Goal: Task Accomplishment & Management: Use online tool/utility

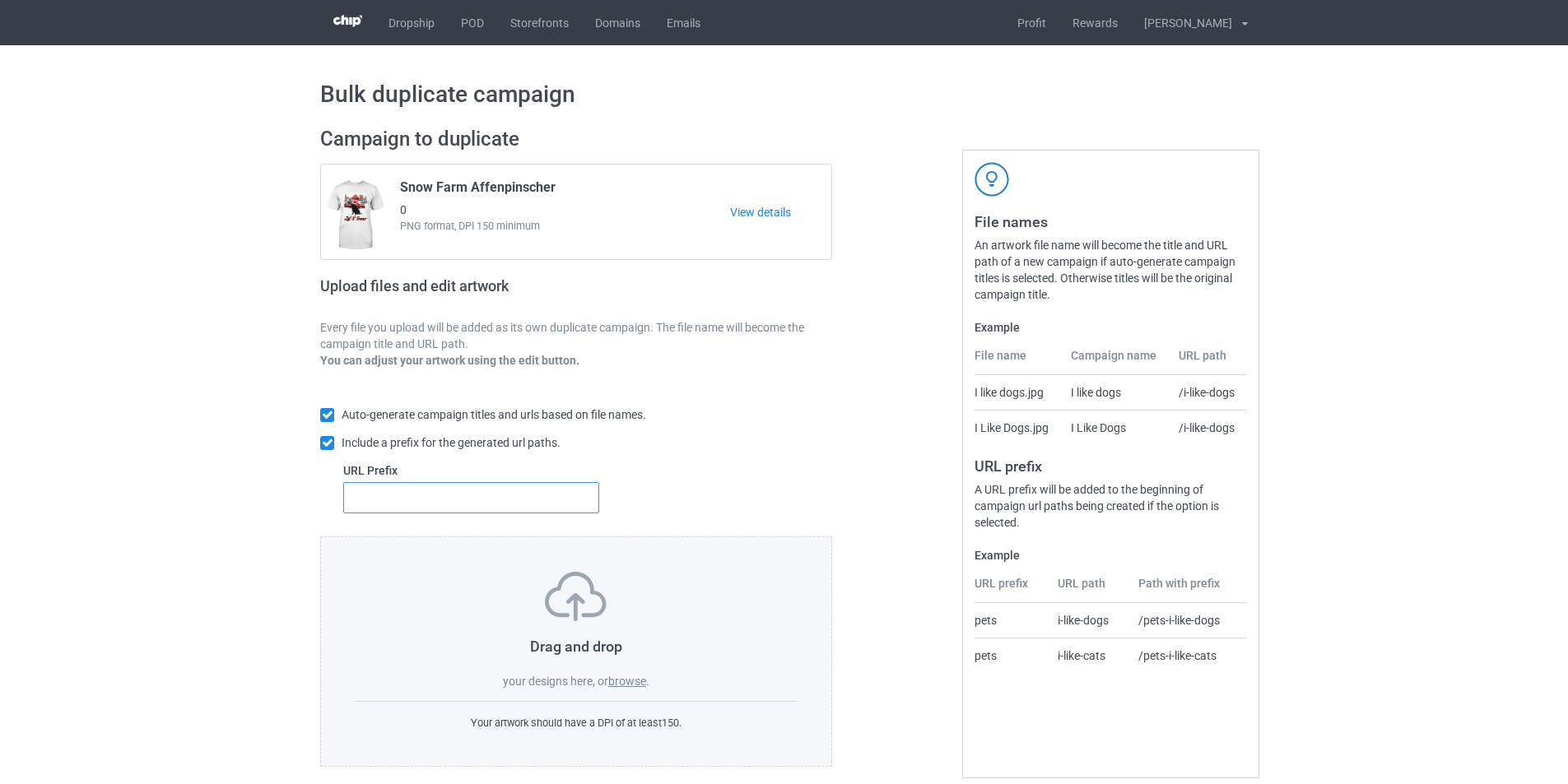
click at [428, 504] on input "text" at bounding box center [471, 497] width 256 height 32
type input "dt-"
drag, startPoint x: 465, startPoint y: 184, endPoint x: 401, endPoint y: 184, distance: 64.0
click at [401, 184] on span "Snow Farm Affenpinscher" at bounding box center [478, 190] width 156 height 22
copy span "Snow Farm"
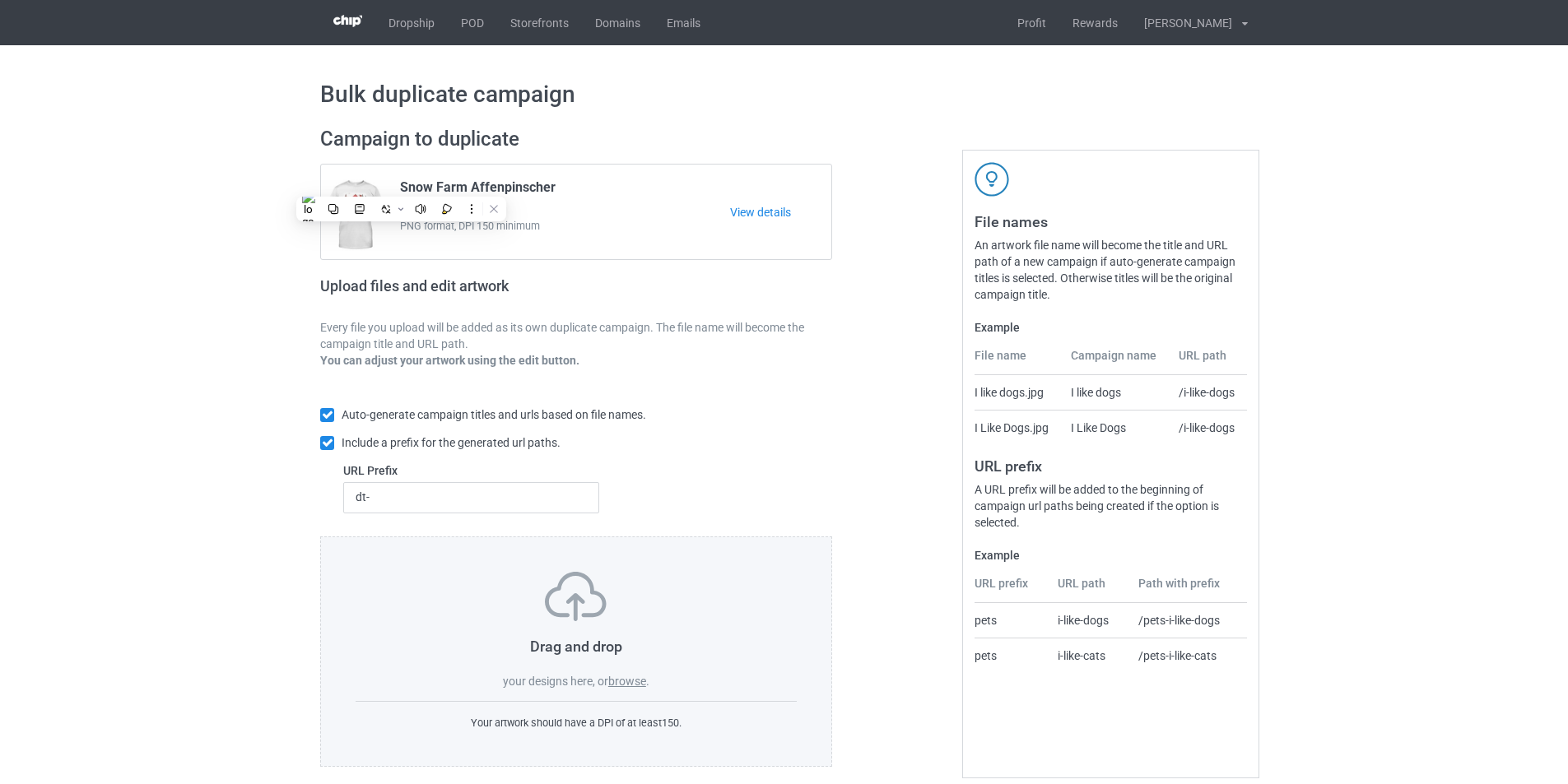
click at [627, 678] on label "browse" at bounding box center [627, 681] width 38 height 13
click at [0, 0] on input "browse" at bounding box center [0, 0] width 0 height 0
click at [469, 25] on link "POD" at bounding box center [472, 22] width 49 height 45
click at [548, 505] on input "text" at bounding box center [471, 497] width 256 height 32
type input "dt-"
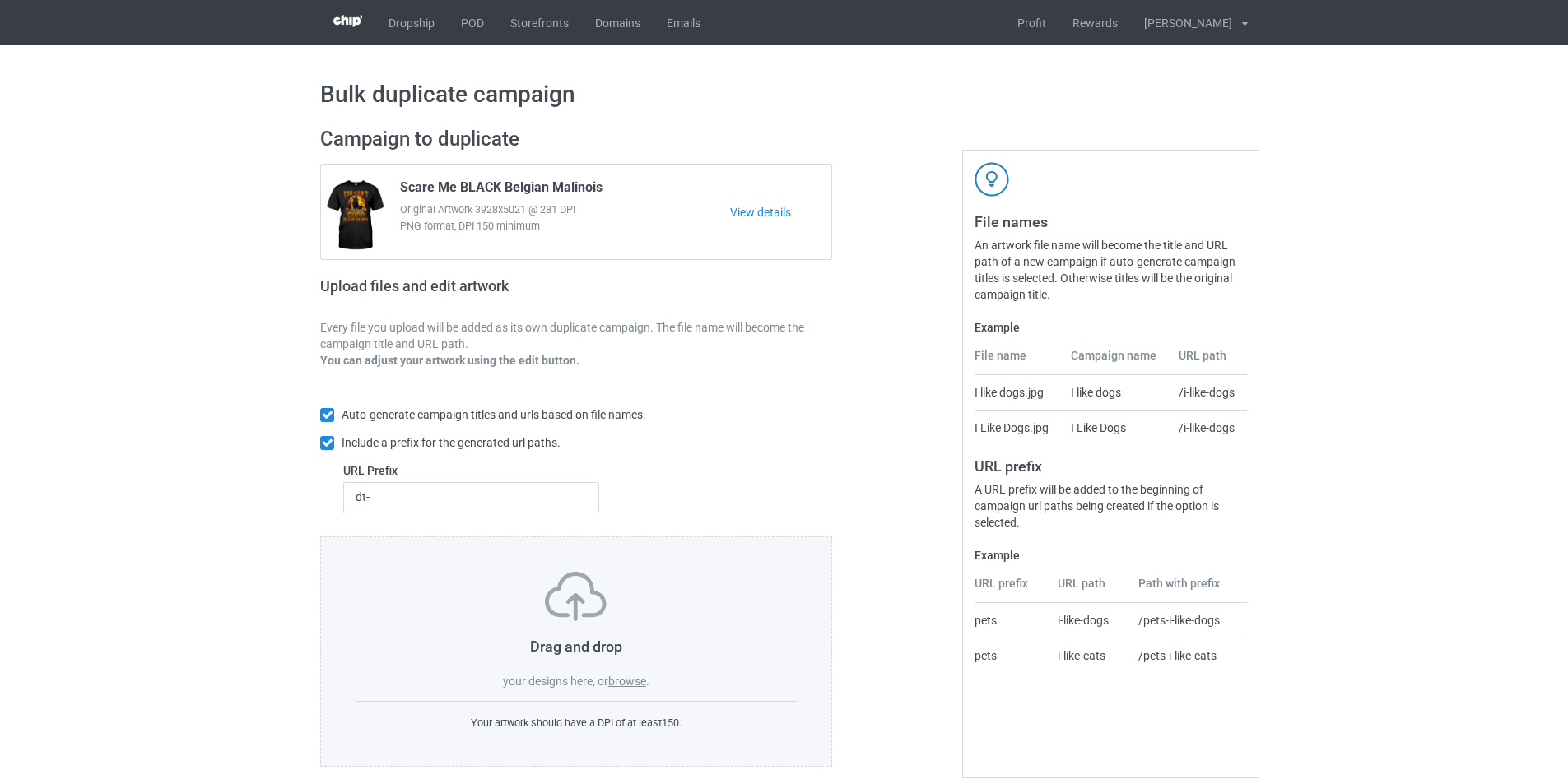
click at [629, 679] on label "browse" at bounding box center [627, 681] width 38 height 13
click at [0, 0] on input "browse" at bounding box center [0, 0] width 0 height 0
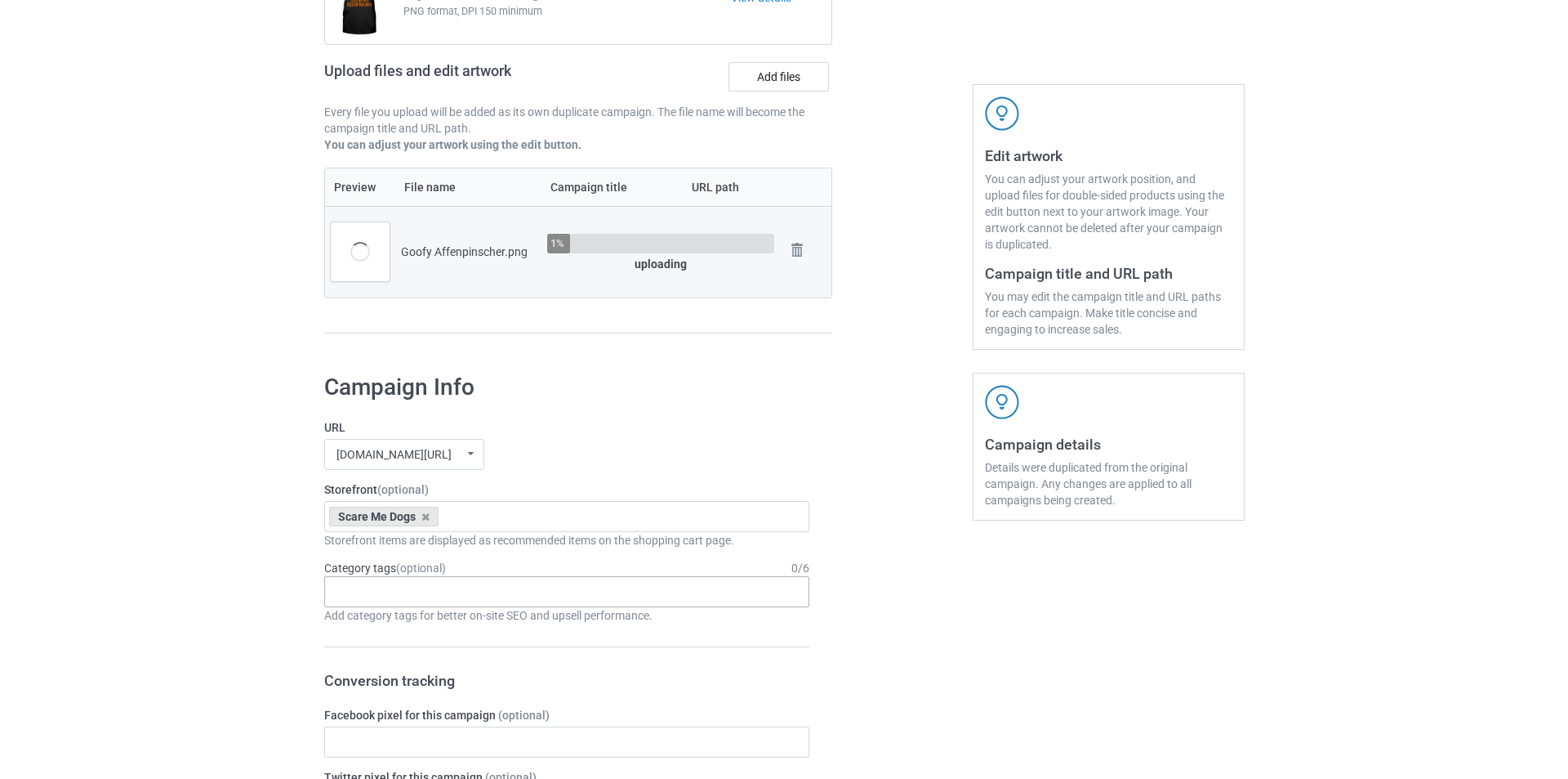
scroll to position [245, 0]
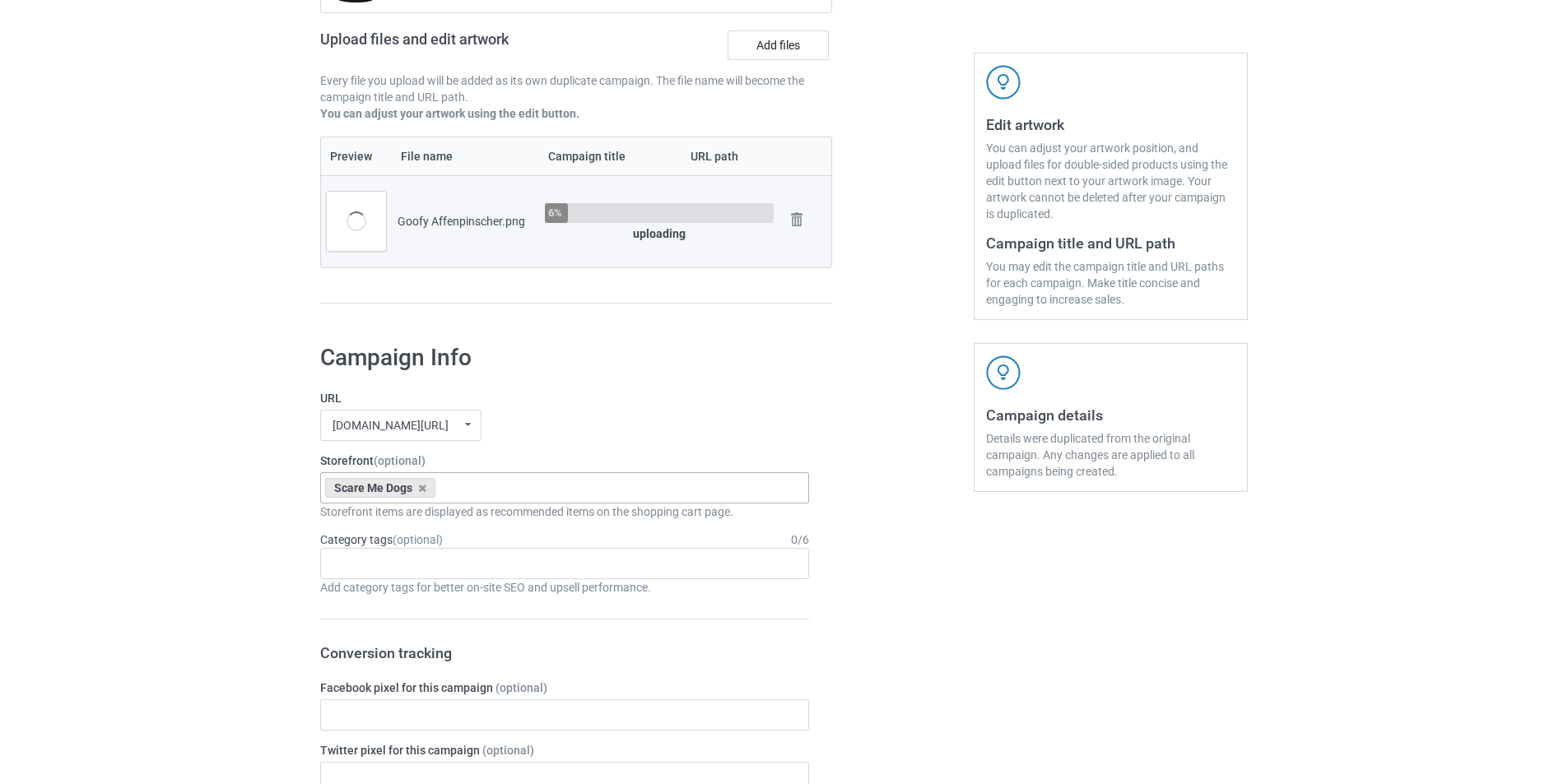
click at [515, 480] on div "Scare Me Dogs Goofy Dogs Boot Christmas Dogs Snow Farm Dogs Xmas Hat Dogs For […" at bounding box center [564, 488] width 488 height 32
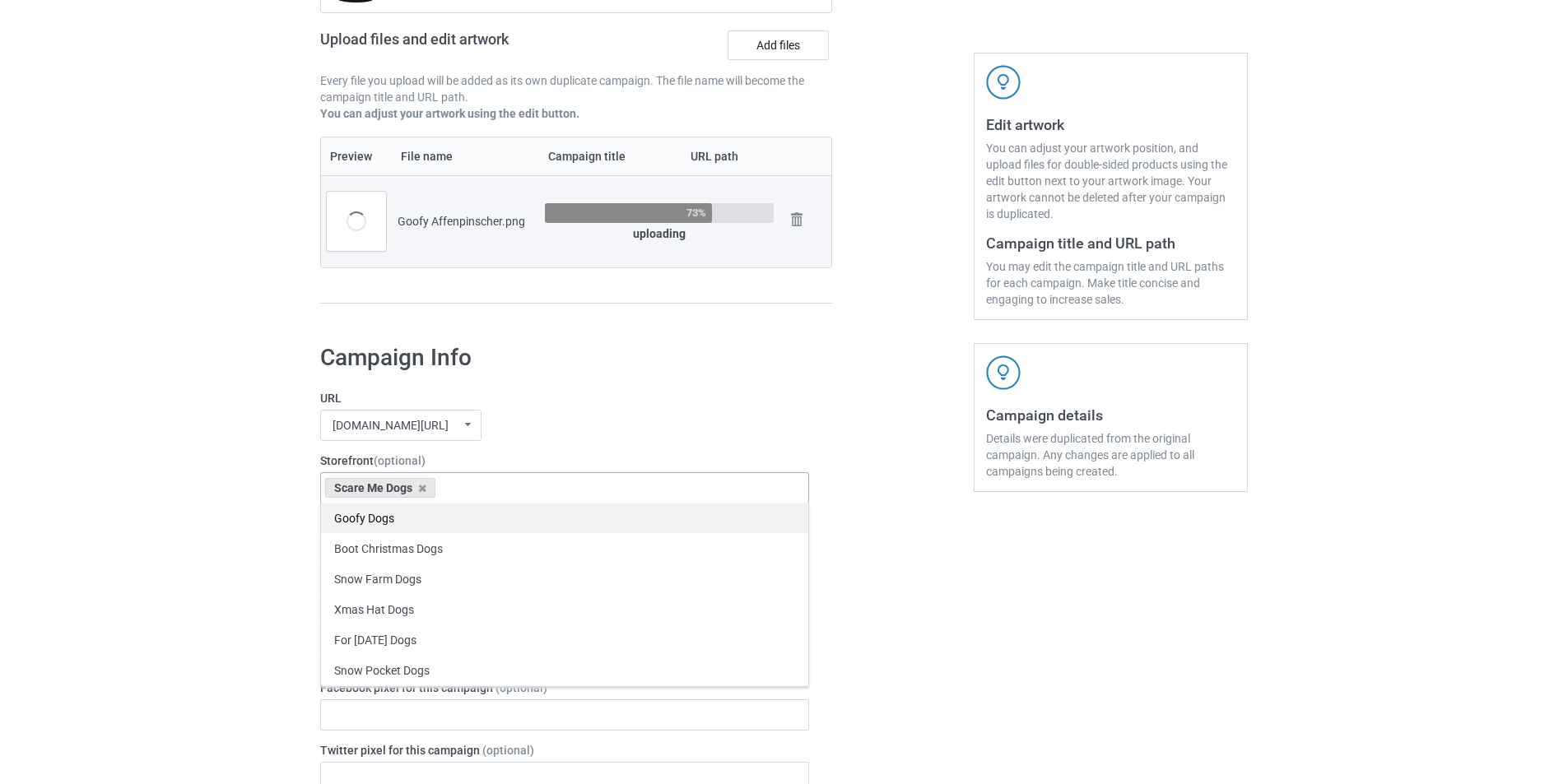
click at [394, 522] on div "Goofy Dogs" at bounding box center [564, 517] width 487 height 31
click at [416, 493] on div "Scare Me Dogs" at bounding box center [380, 488] width 110 height 20
click at [420, 487] on icon at bounding box center [422, 487] width 8 height 11
click at [590, 403] on label "URL" at bounding box center [564, 398] width 488 height 17
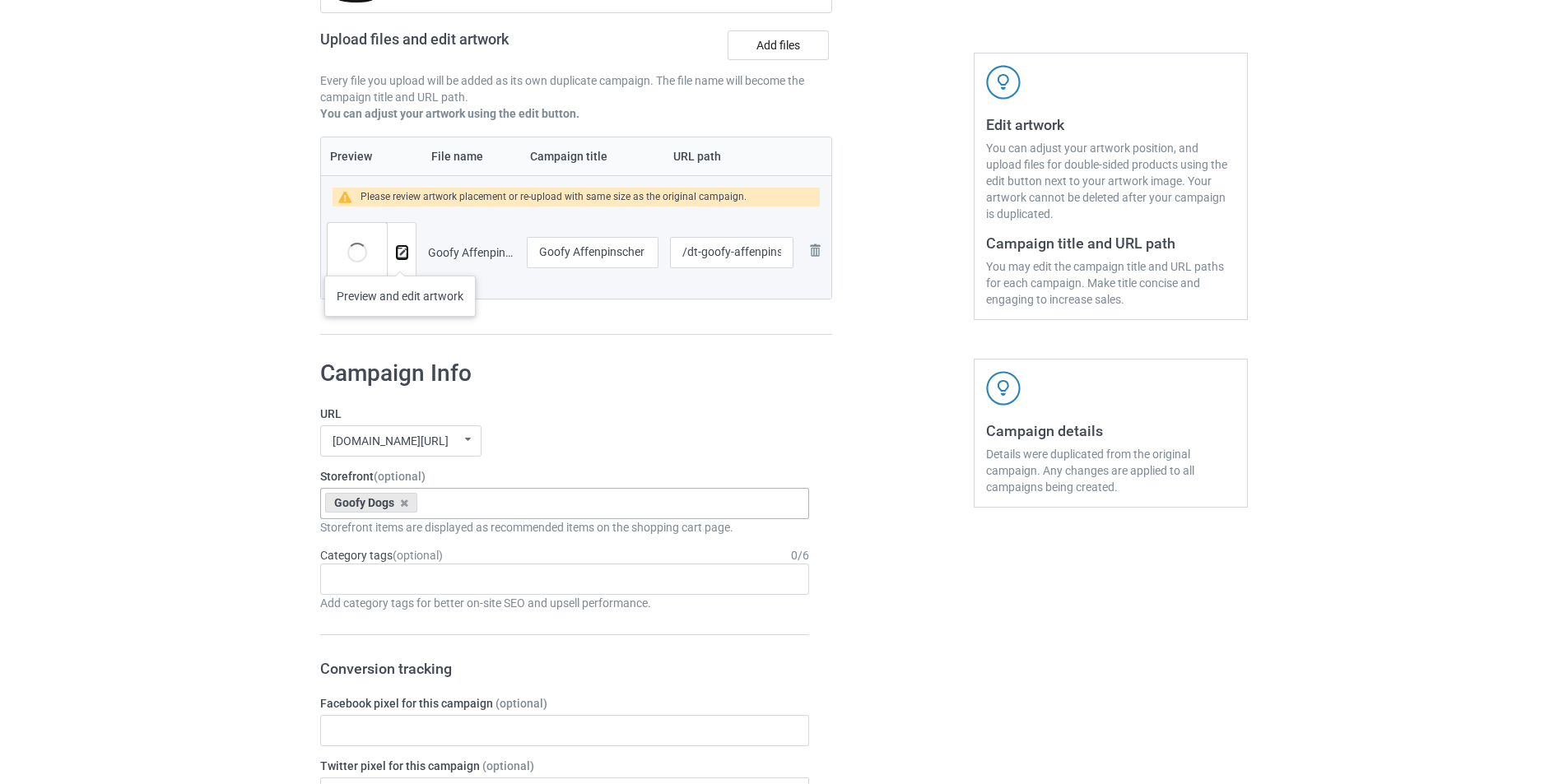
click at [400, 259] on button at bounding box center [402, 252] width 11 height 13
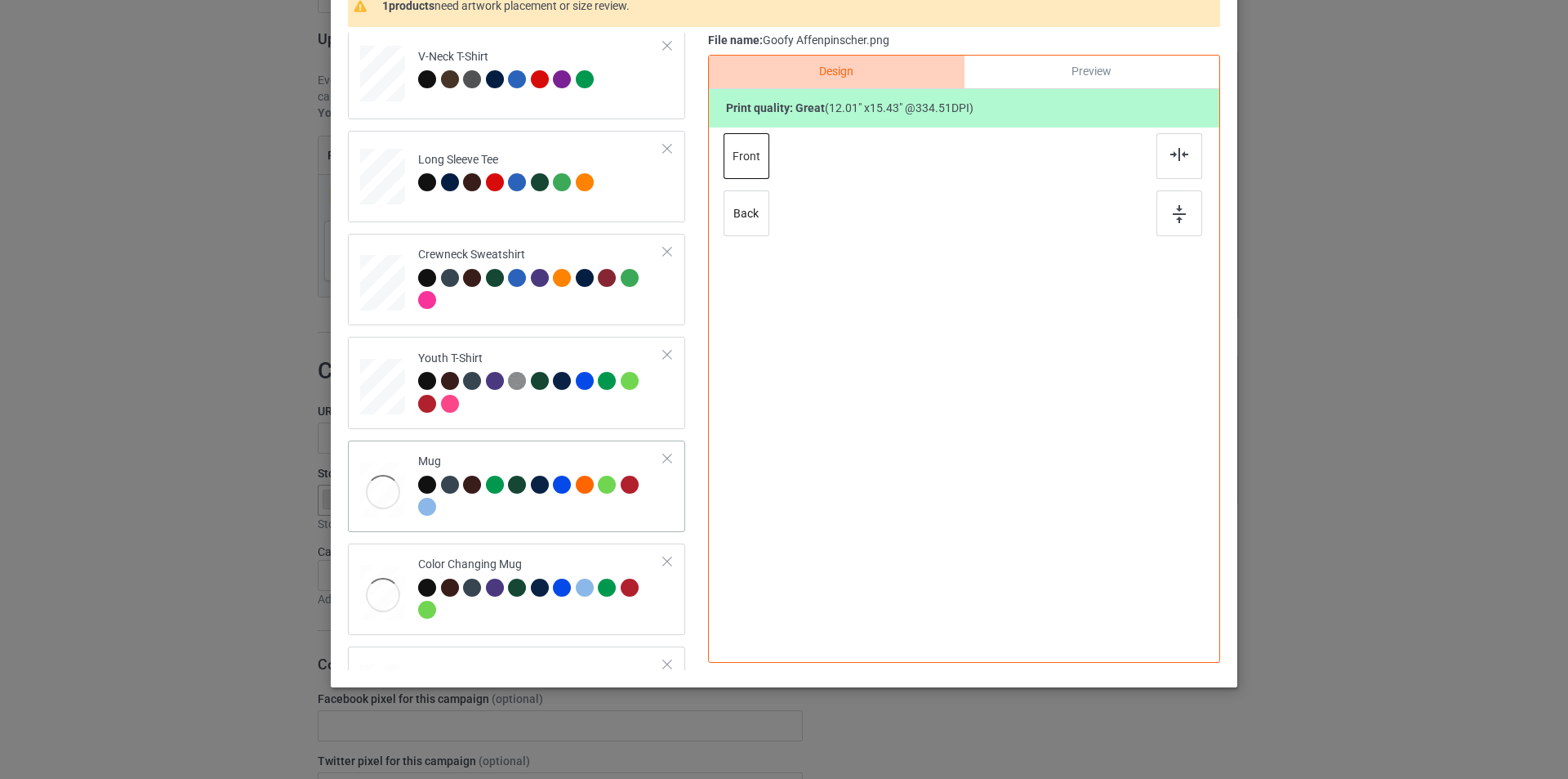
scroll to position [485, 0]
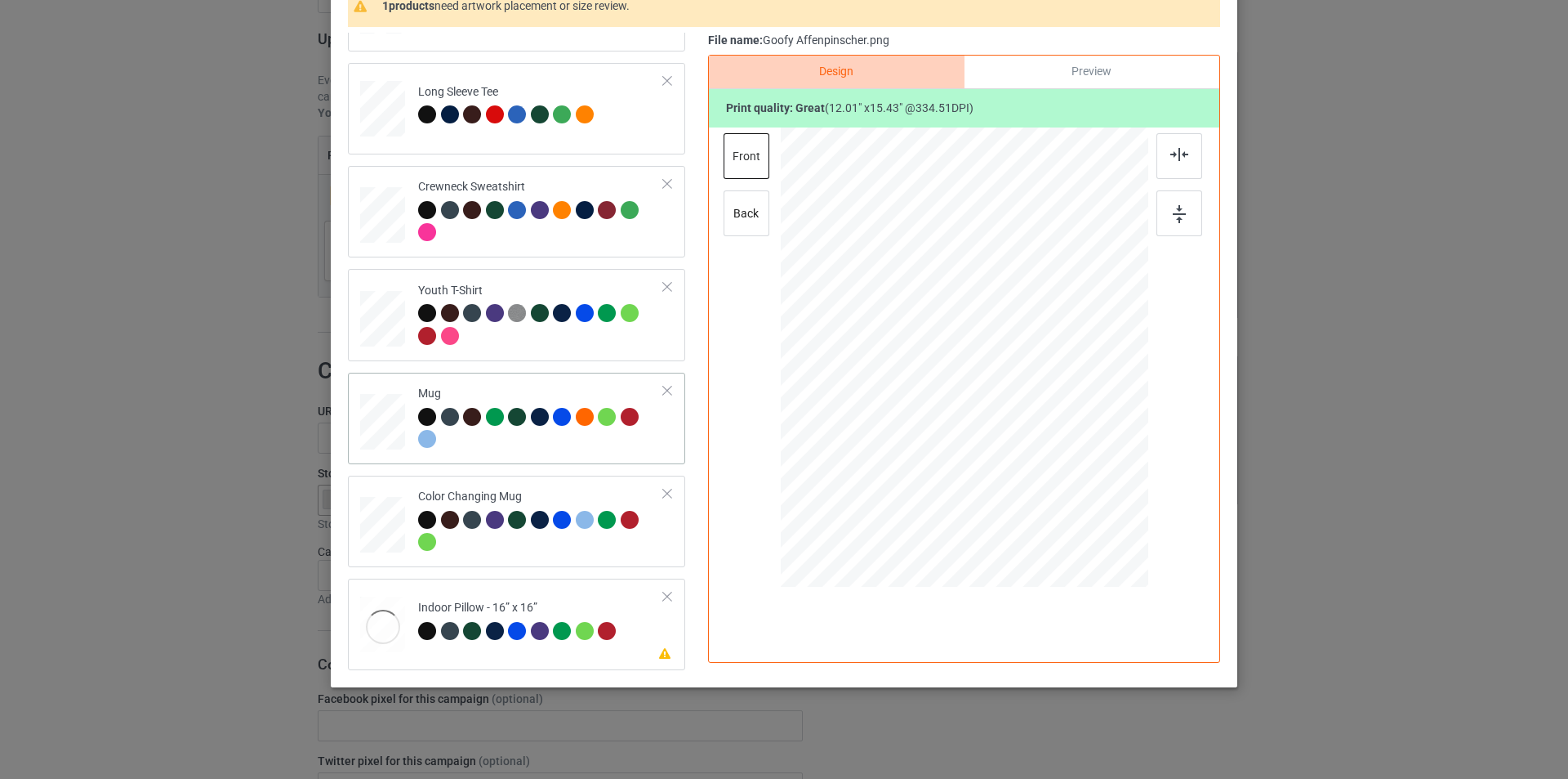
click at [539, 440] on div at bounding box center [540, 430] width 246 height 45
drag, startPoint x: 1106, startPoint y: 414, endPoint x: 1108, endPoint y: 424, distance: 10.2
click at [1111, 424] on div at bounding box center [1118, 424] width 14 height 14
click at [590, 243] on div at bounding box center [540, 224] width 246 height 45
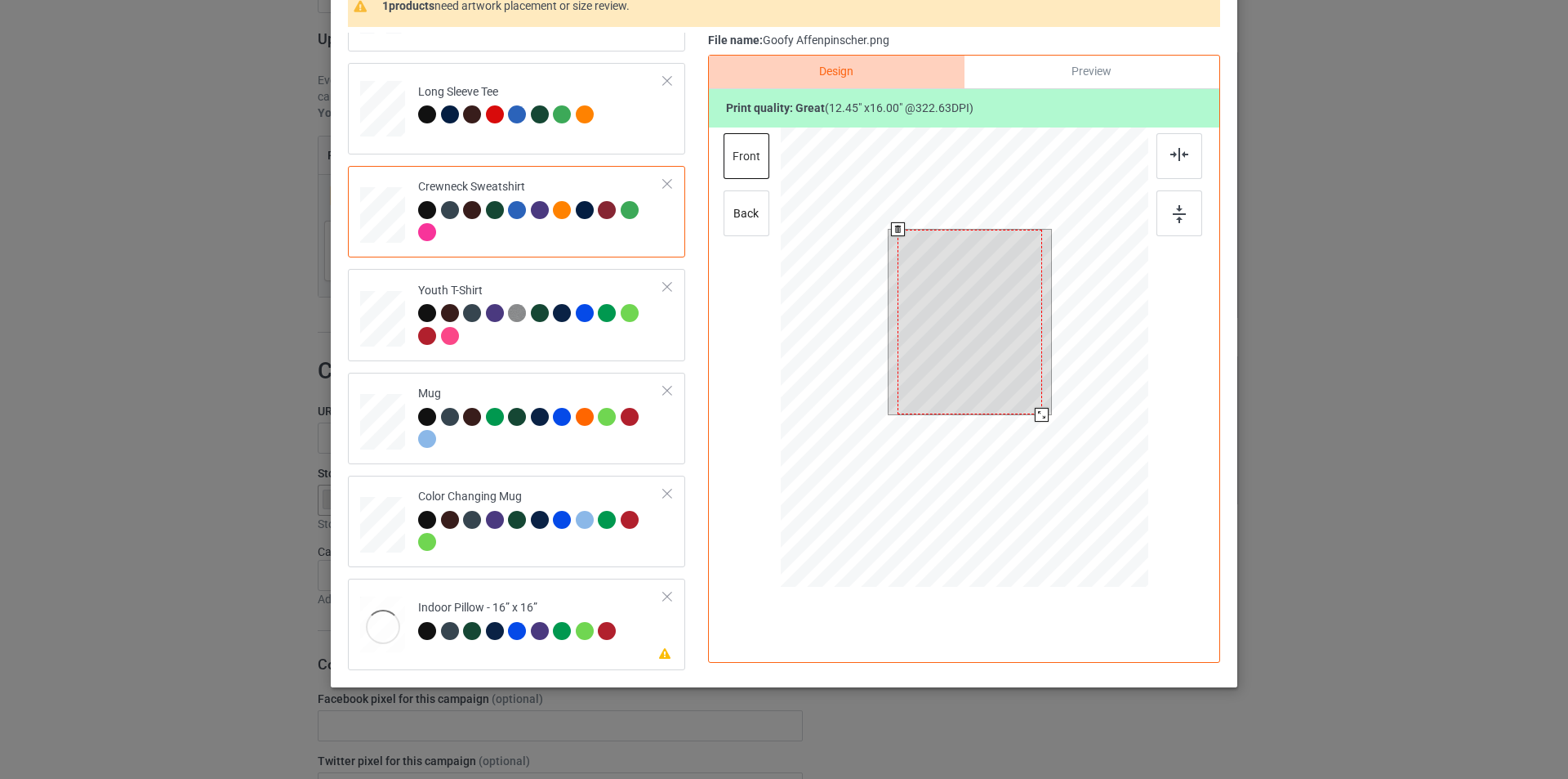
click at [1046, 446] on div at bounding box center [965, 359] width 367 height 464
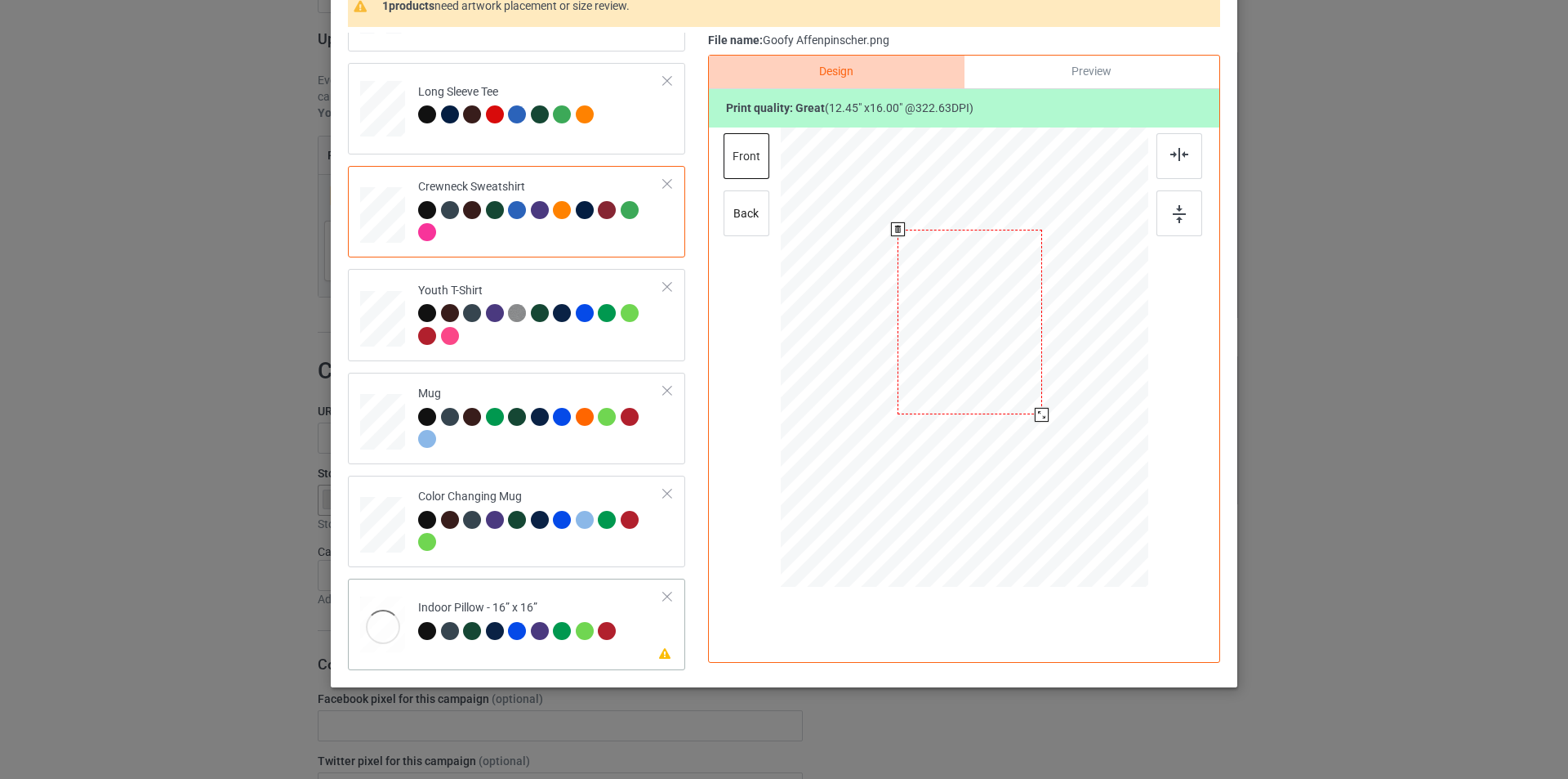
click at [604, 600] on div "Indoor Pillow - 16” x 16”" at bounding box center [519, 619] width 203 height 38
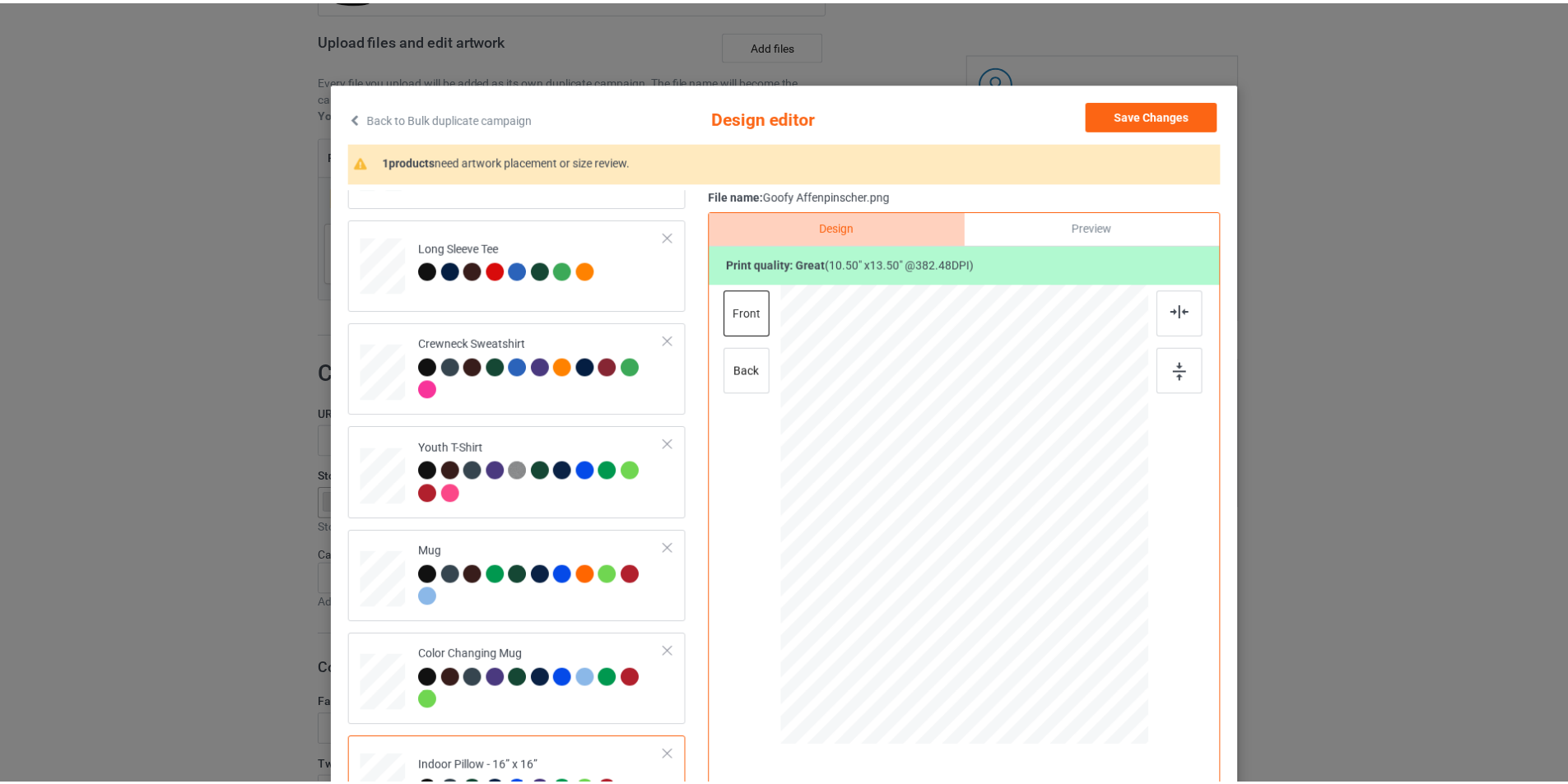
scroll to position [0, 0]
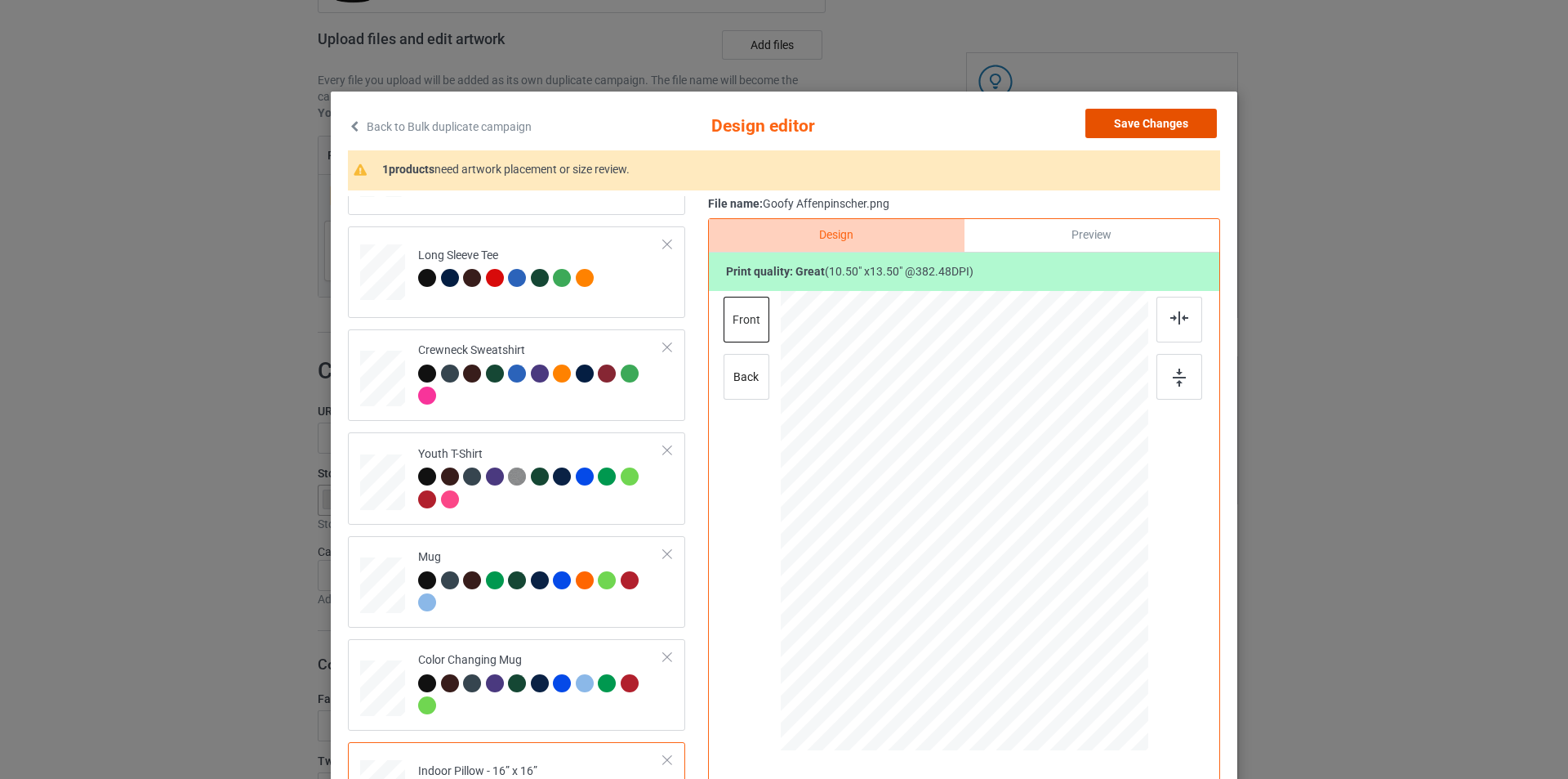
click at [1175, 133] on button "Save Changes" at bounding box center [1151, 123] width 132 height 30
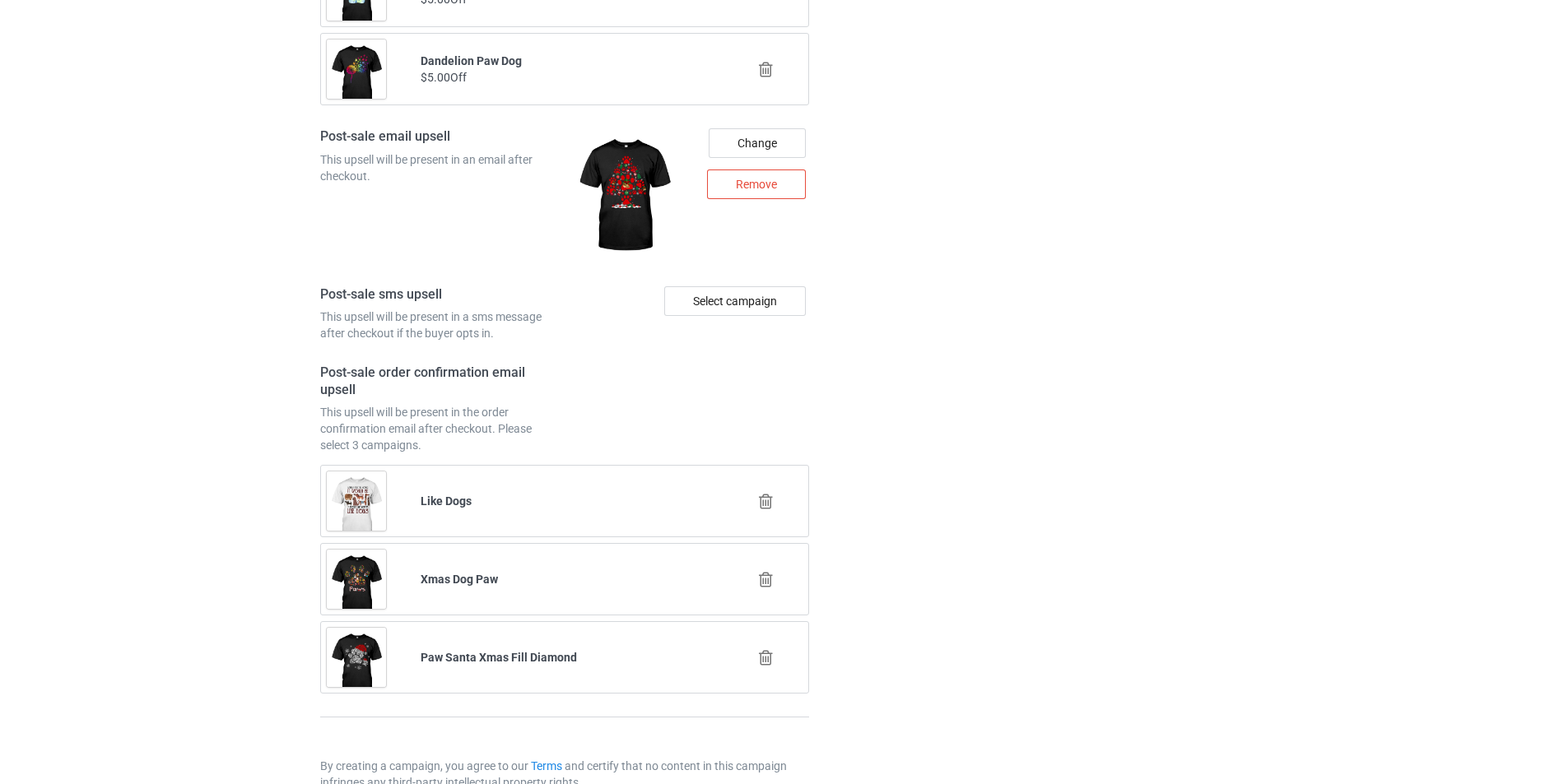
scroll to position [2220, 0]
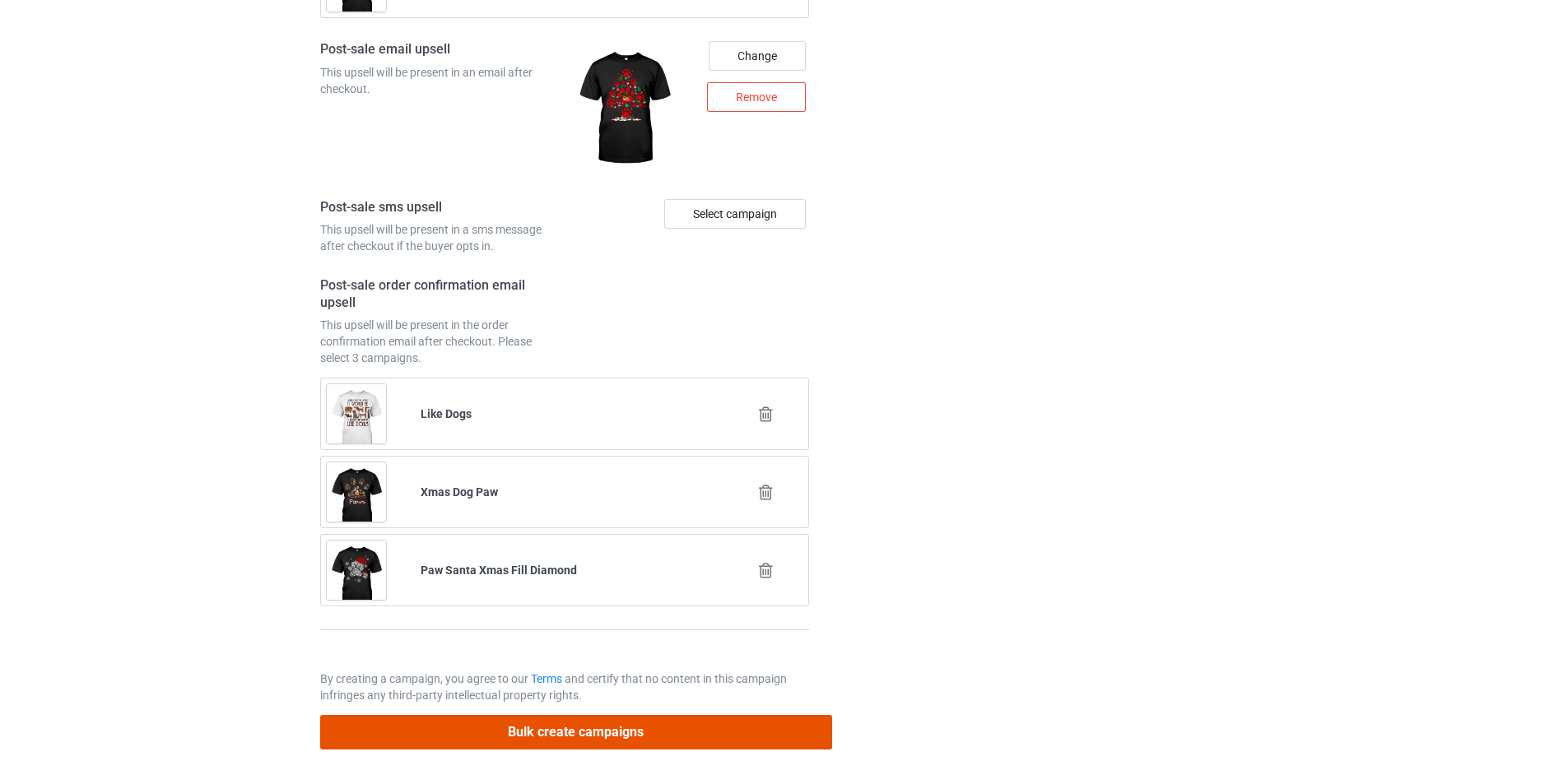
click at [643, 732] on button "Bulk create campaigns" at bounding box center [576, 732] width 512 height 33
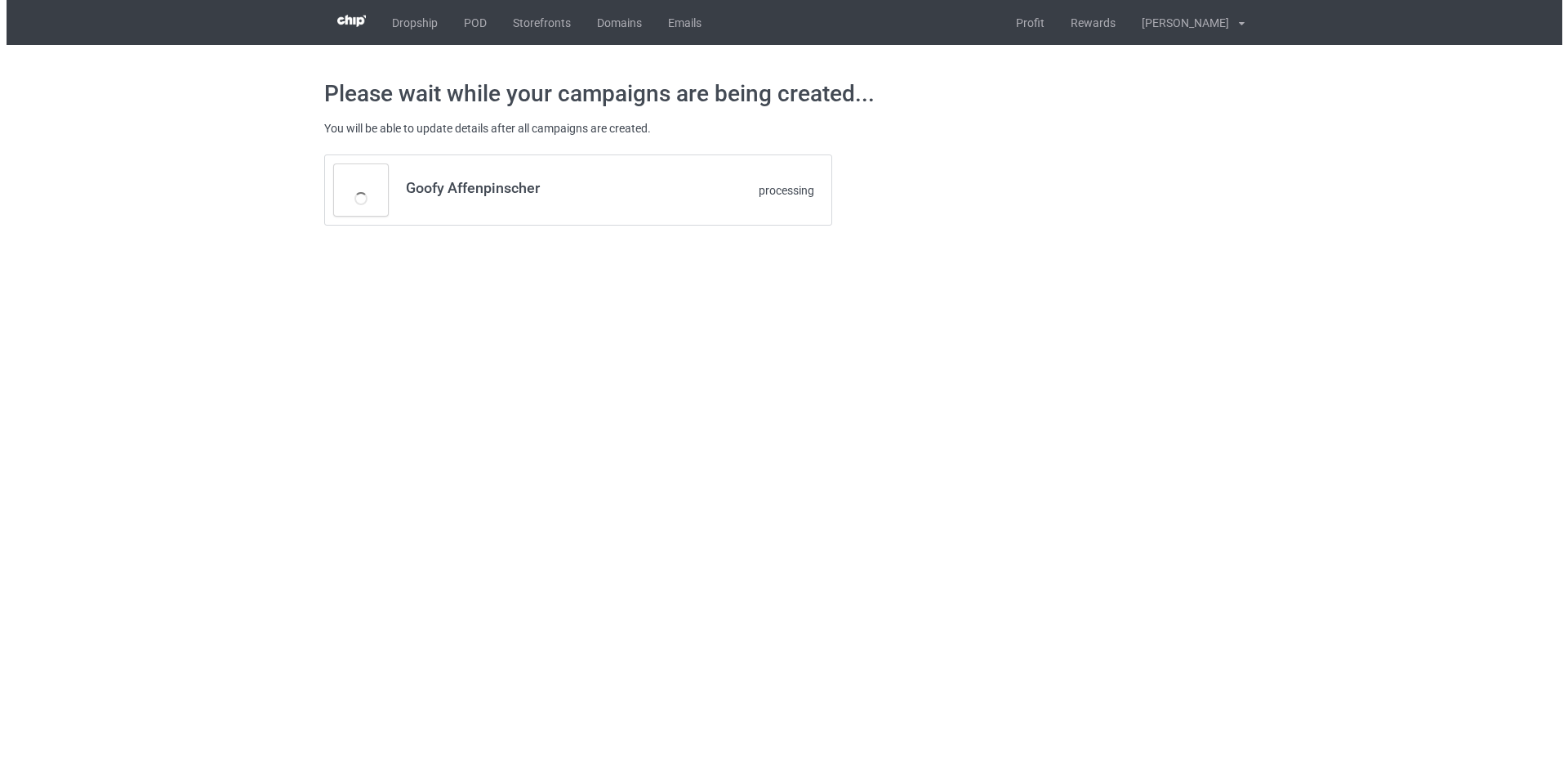
scroll to position [0, 0]
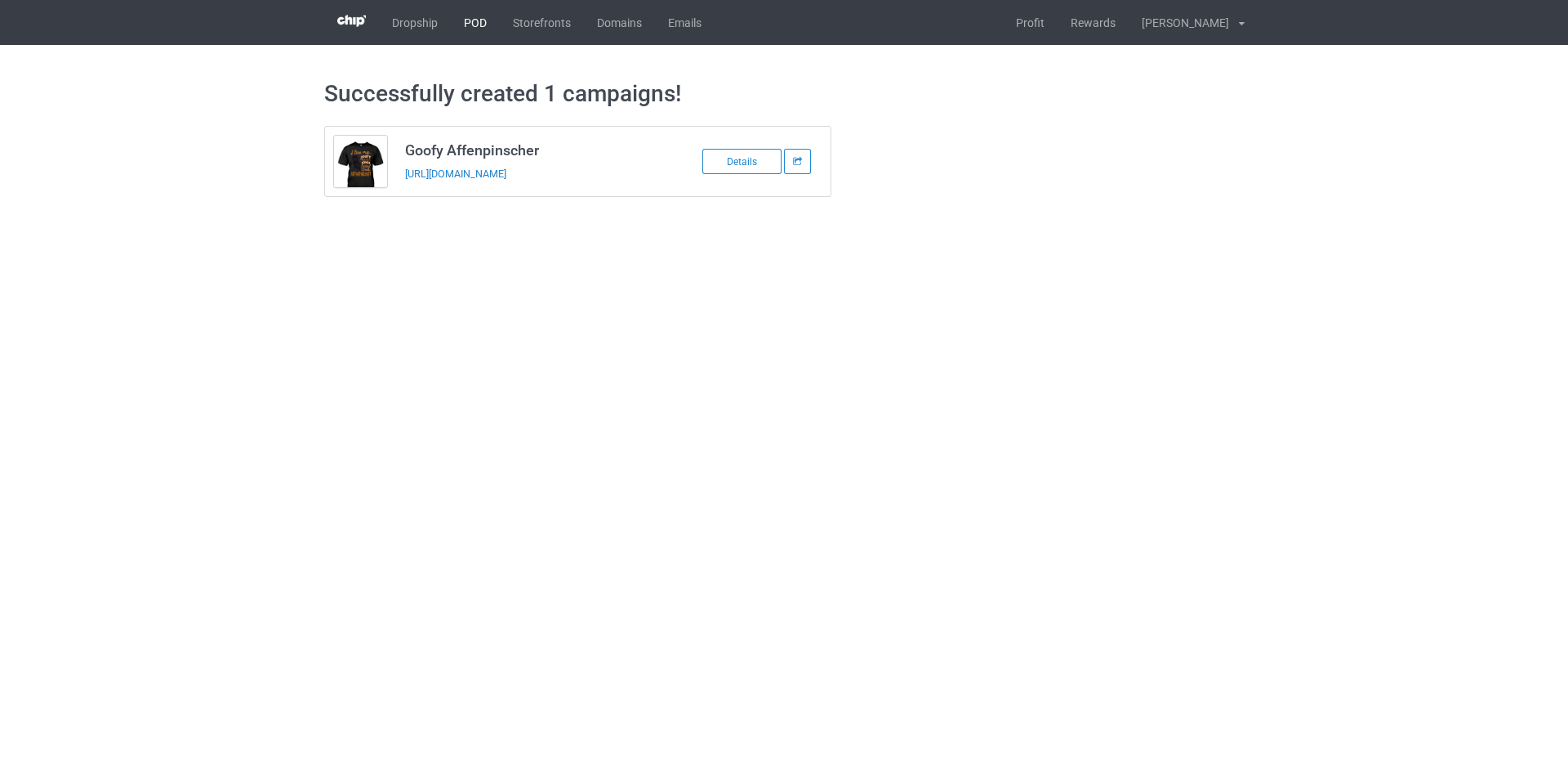
click at [469, 16] on link "POD" at bounding box center [475, 22] width 49 height 45
